Goal: Information Seeking & Learning: Learn about a topic

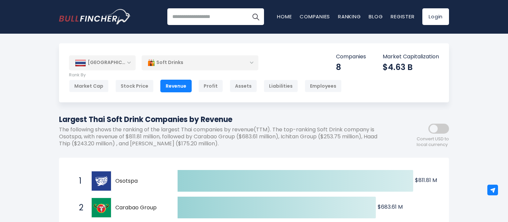
click at [252, 60] on div "Soft Drinks" at bounding box center [200, 62] width 117 height 15
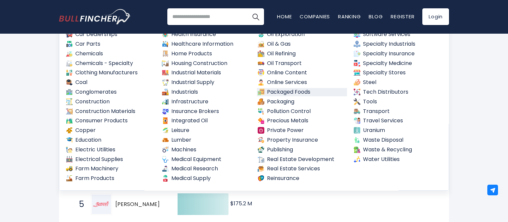
scroll to position [62, 0]
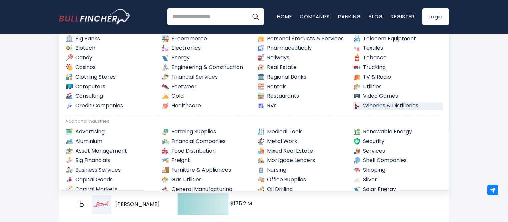
click at [391, 108] on link "Wineries & Distilleries" at bounding box center [398, 106] width 90 height 8
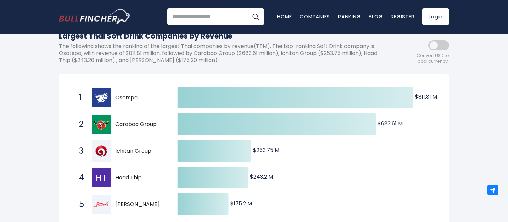
scroll to position [0, 0]
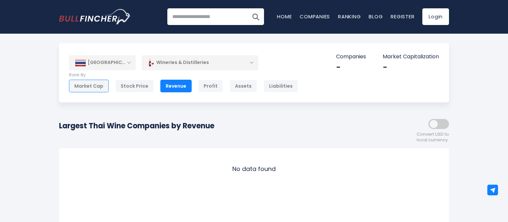
click at [96, 87] on div "Market Cap" at bounding box center [89, 86] width 40 height 13
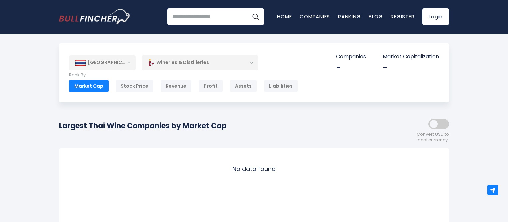
click at [211, 64] on div "Wineries & Distilleries" at bounding box center [200, 62] width 117 height 15
